Goal: Navigation & Orientation: Find specific page/section

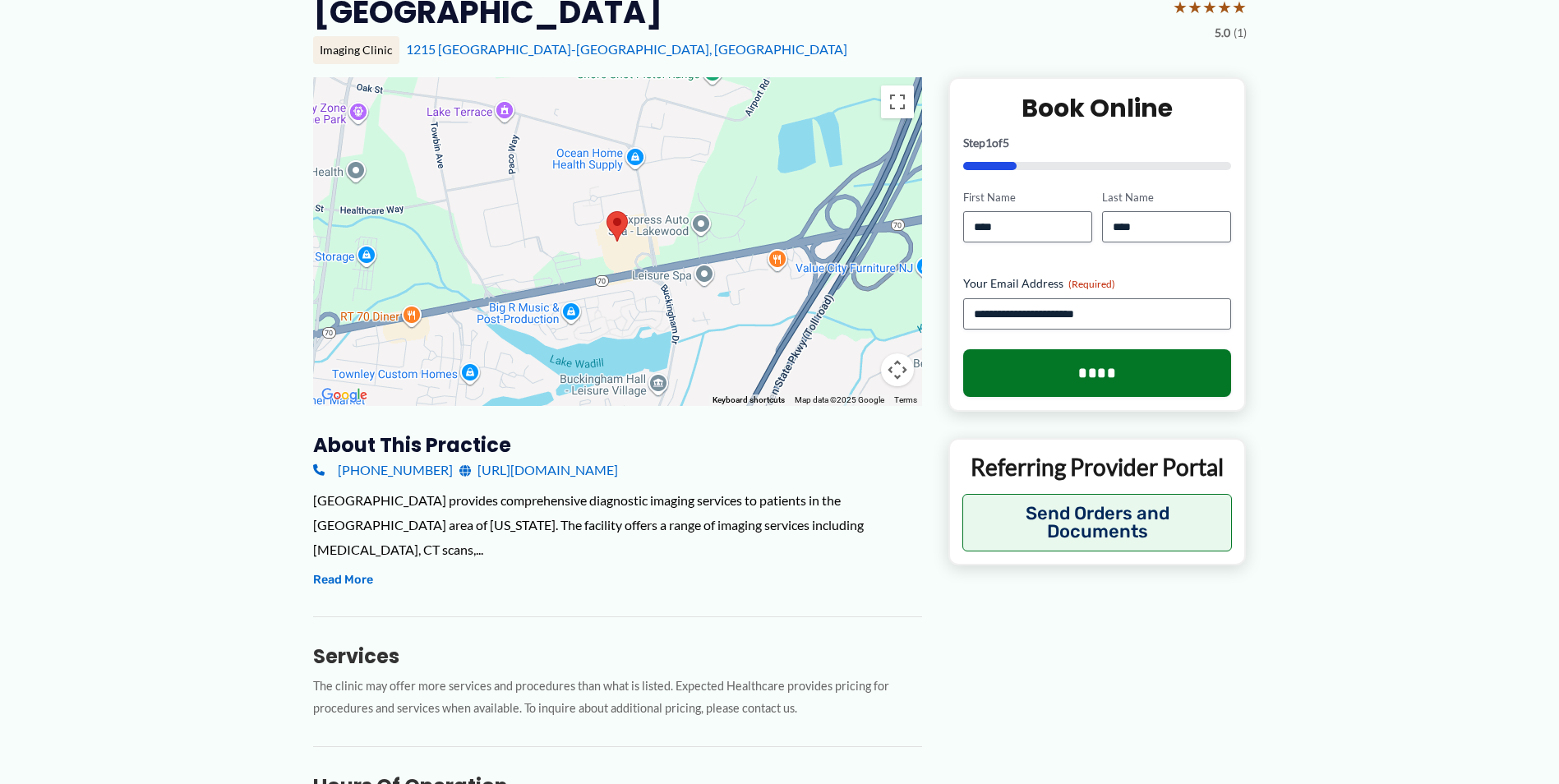
scroll to position [164, 0]
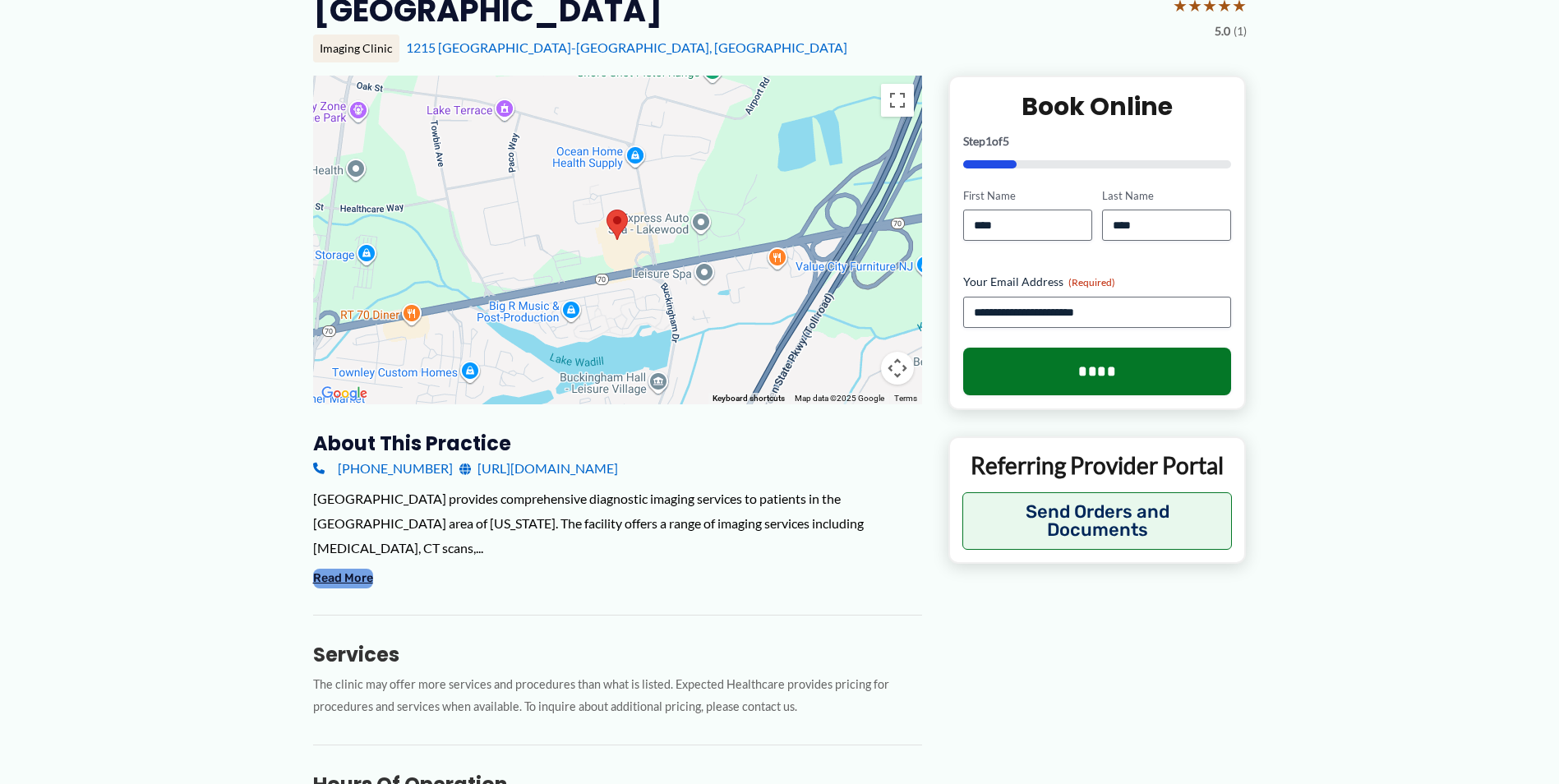
click at [328, 569] on button "Read More" at bounding box center [343, 578] width 60 height 20
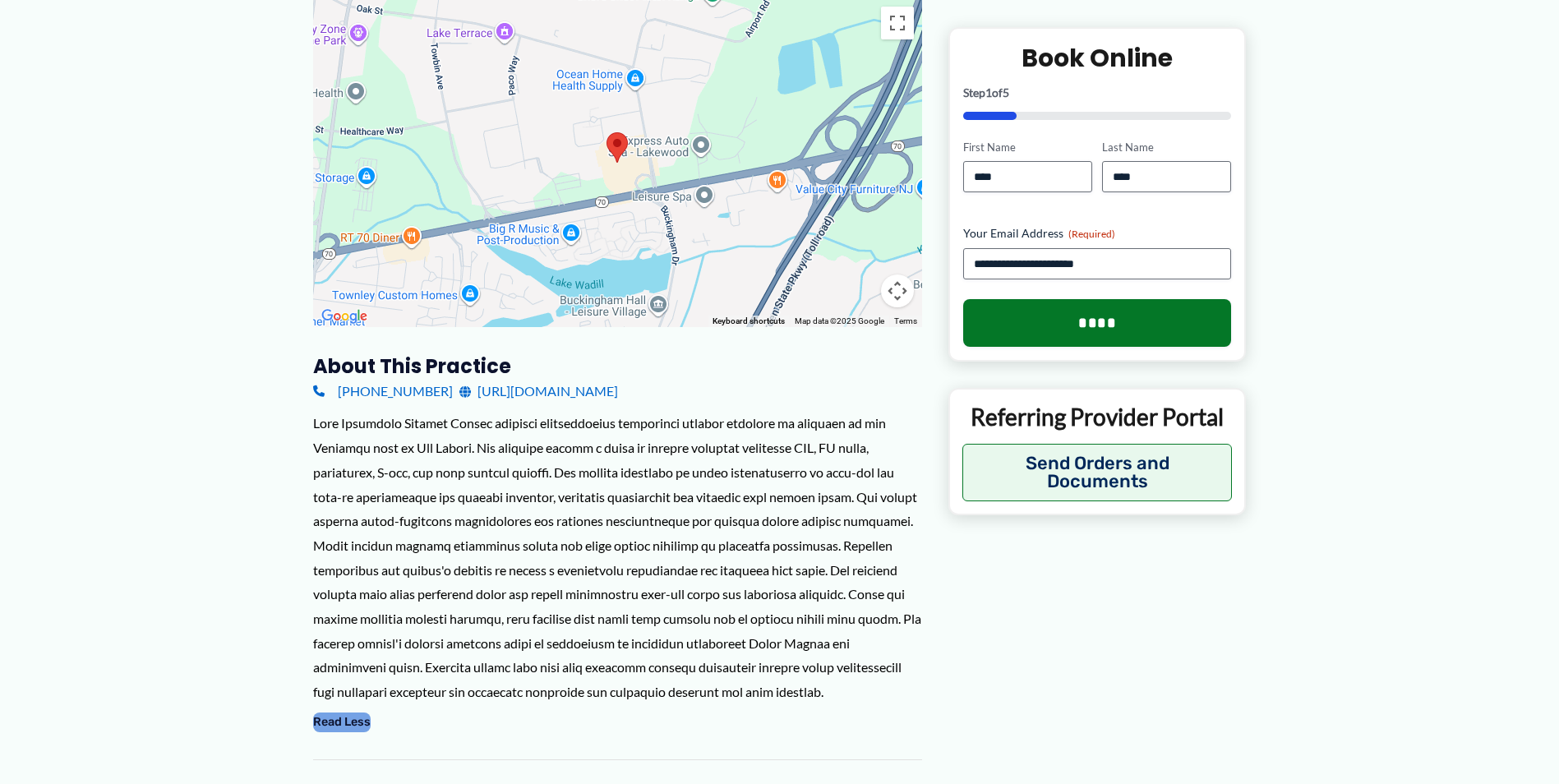
scroll to position [0, 0]
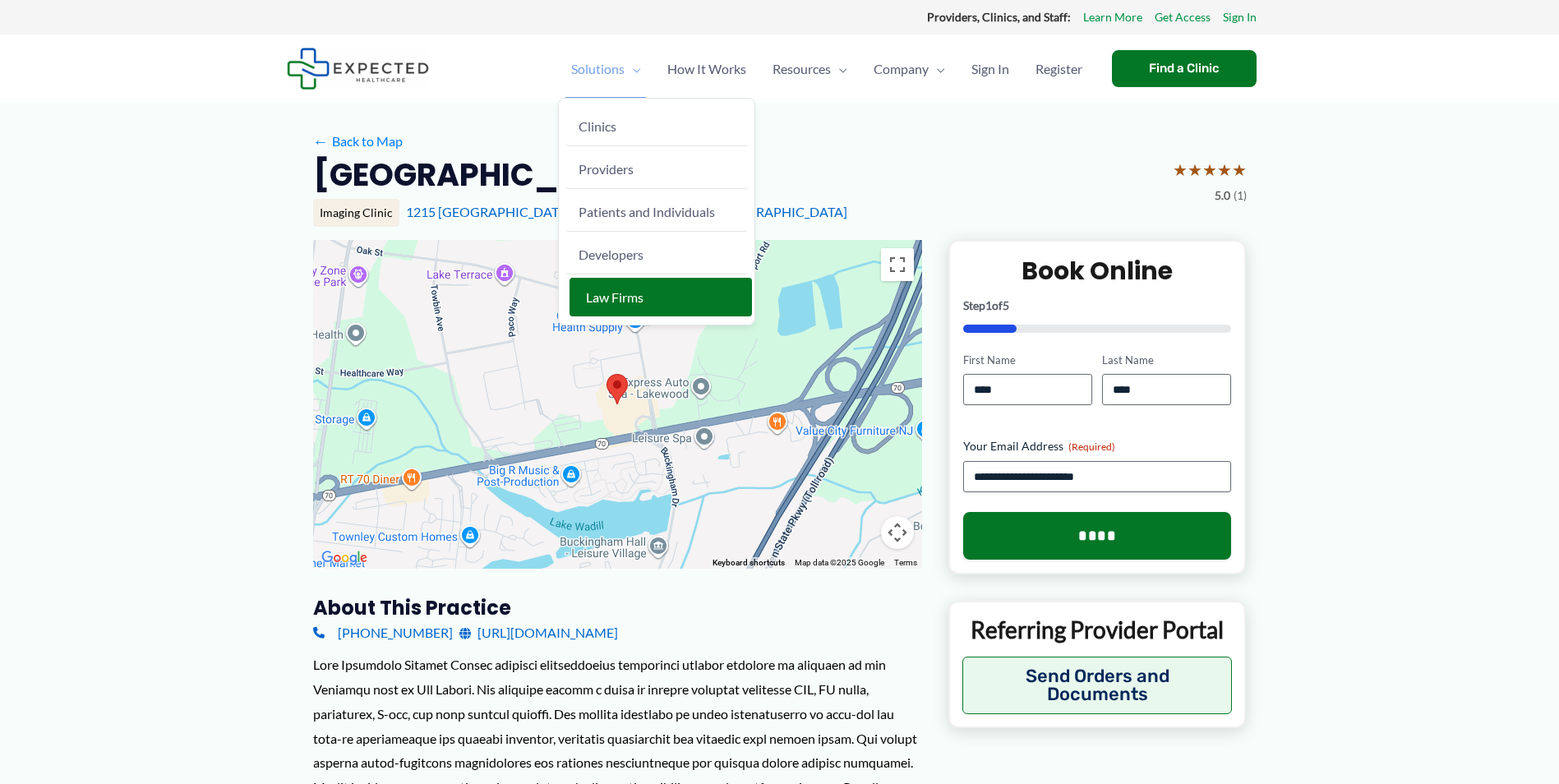
click at [590, 302] on span "Law Firms" at bounding box center [614, 297] width 58 height 15
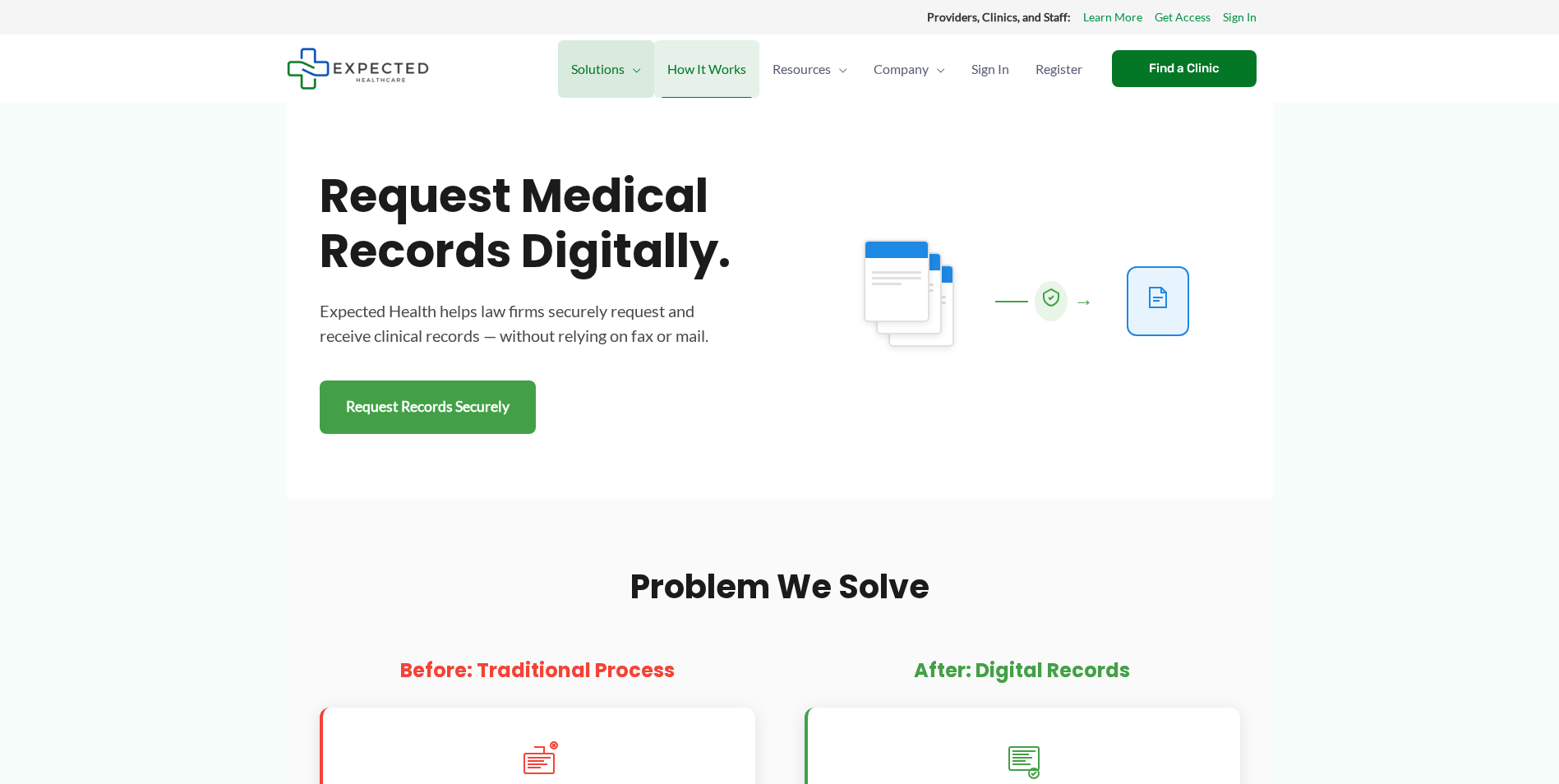
click at [692, 80] on span "How It Works" at bounding box center [706, 68] width 79 height 58
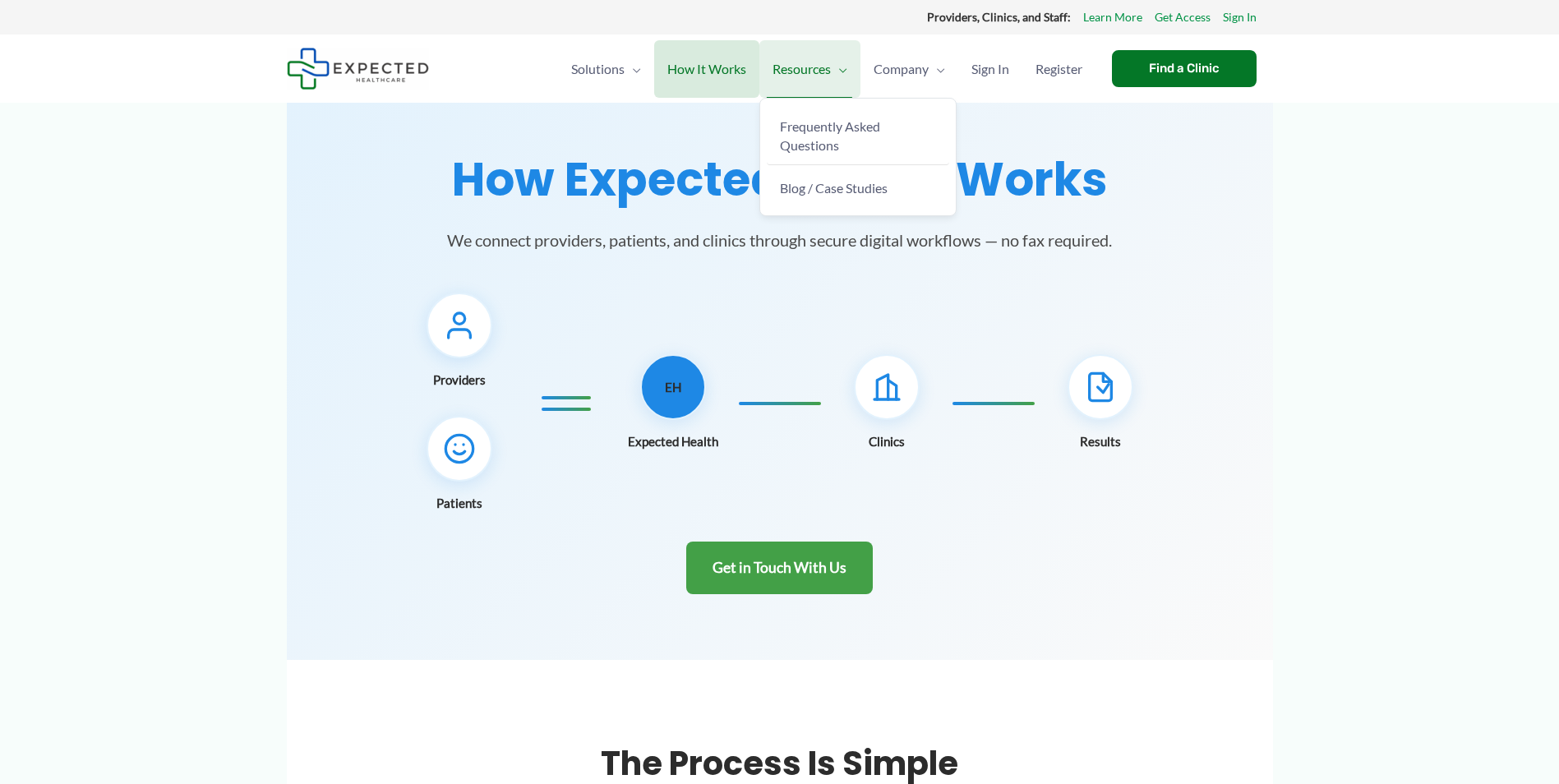
click at [793, 69] on span "Resources" at bounding box center [801, 68] width 58 height 58
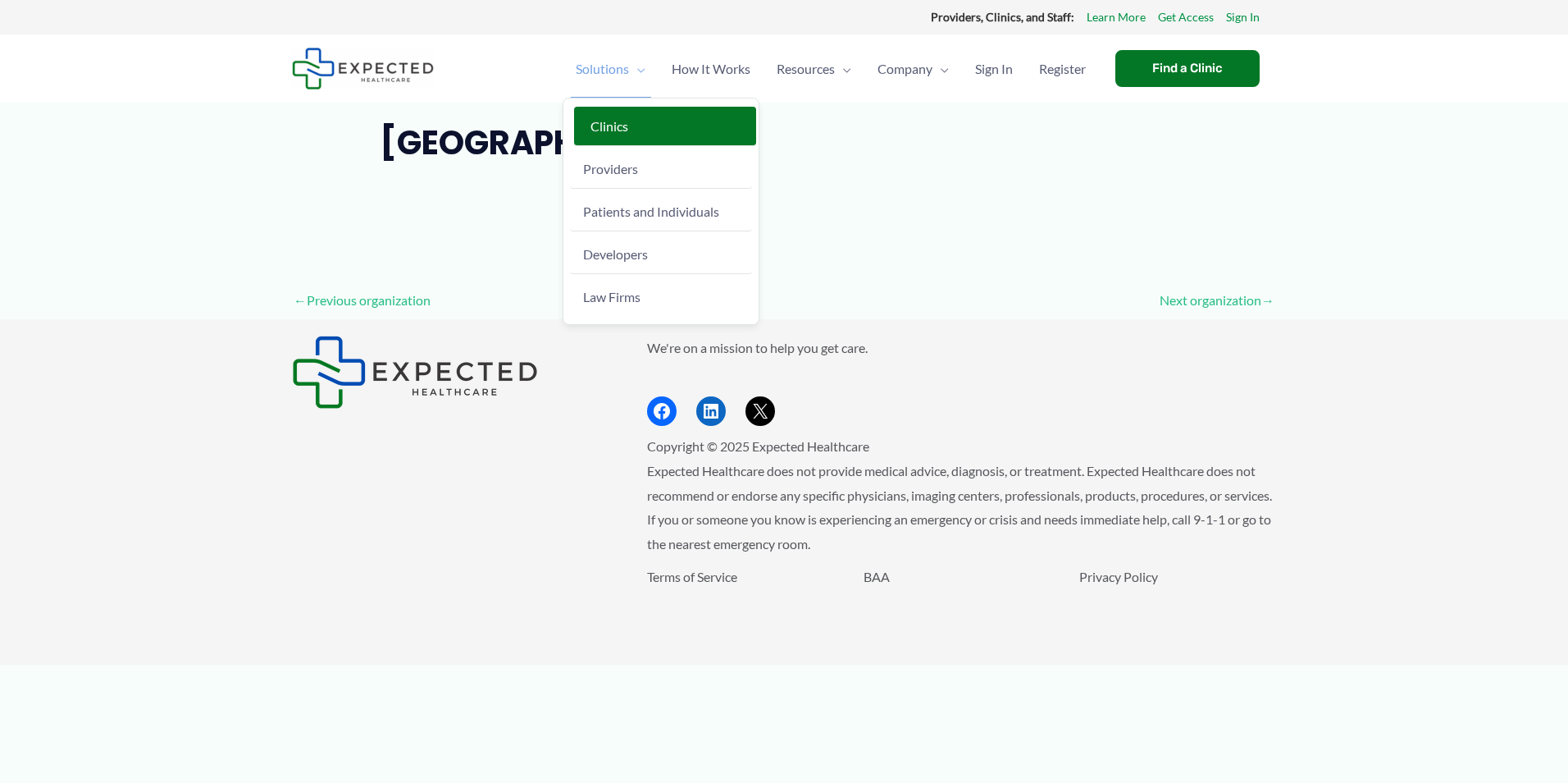
click at [593, 122] on span "Clinics" at bounding box center [609, 126] width 38 height 15
